Goal: Navigation & Orientation: Find specific page/section

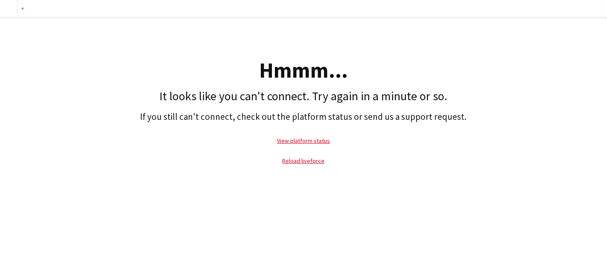
click at [303, 148] on p "View platform status" at bounding box center [303, 141] width 598 height 20
click at [297, 159] on link "Reload liveforce" at bounding box center [303, 161] width 42 height 8
click at [295, 163] on link "Reload liveforce" at bounding box center [303, 161] width 42 height 8
